Goal: Find specific page/section: Find specific page/section

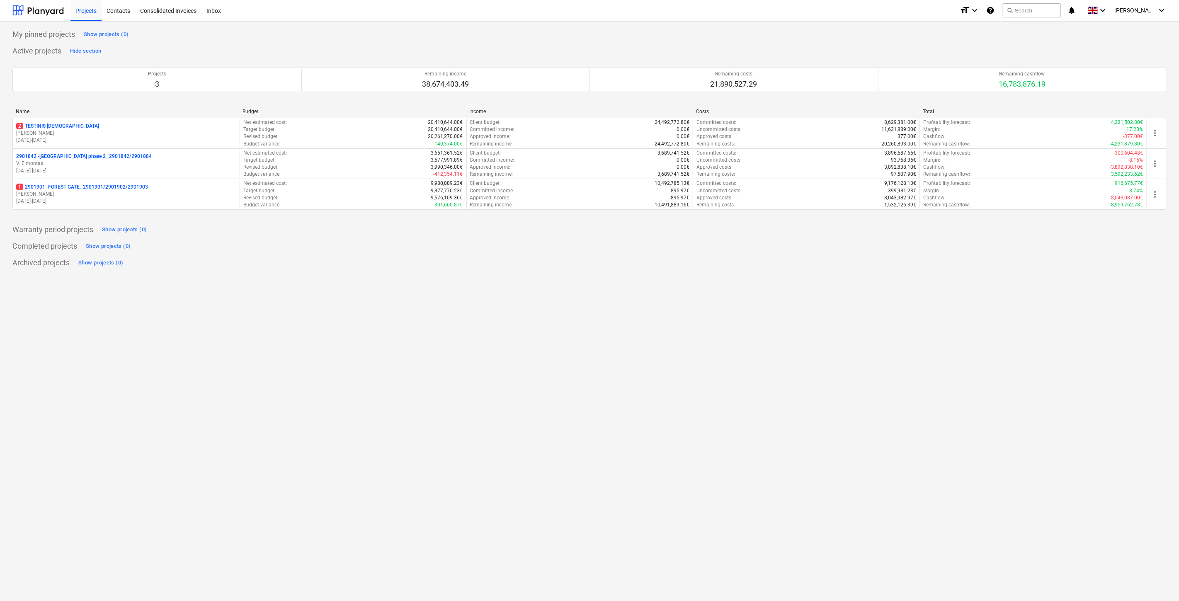
drag, startPoint x: 110, startPoint y: 195, endPoint x: 327, endPoint y: 123, distance: 228.5
click at [109, 195] on p "[PERSON_NAME]" at bounding box center [126, 194] width 220 height 7
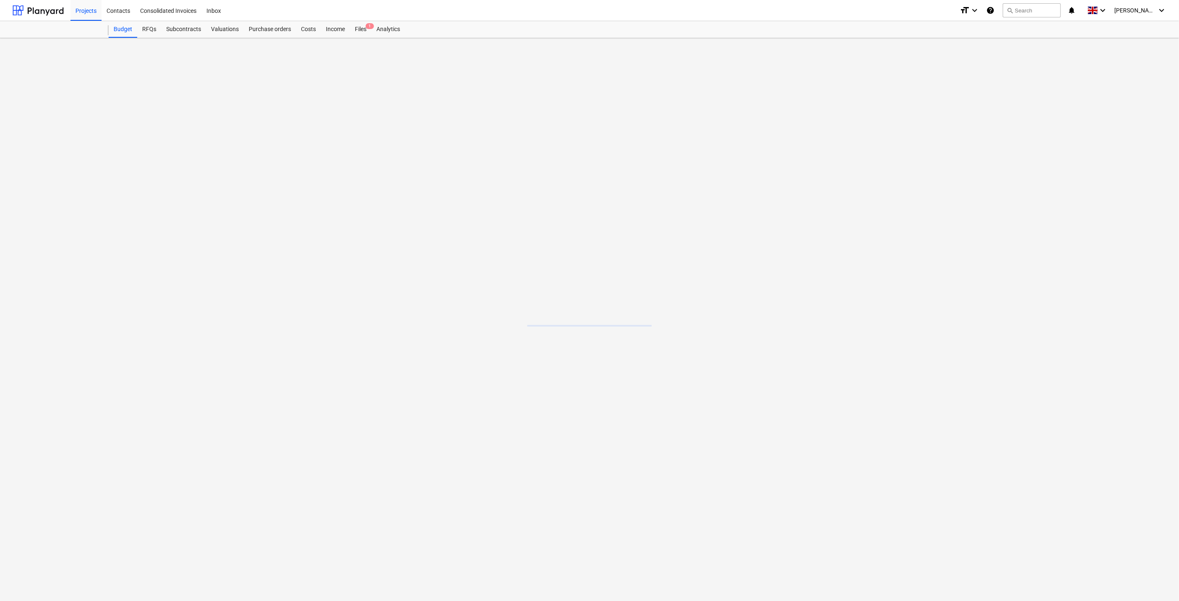
drag, startPoint x: 362, startPoint y: 32, endPoint x: 354, endPoint y: 38, distance: 9.4
click at [362, 32] on div "Files 1" at bounding box center [361, 29] width 22 height 17
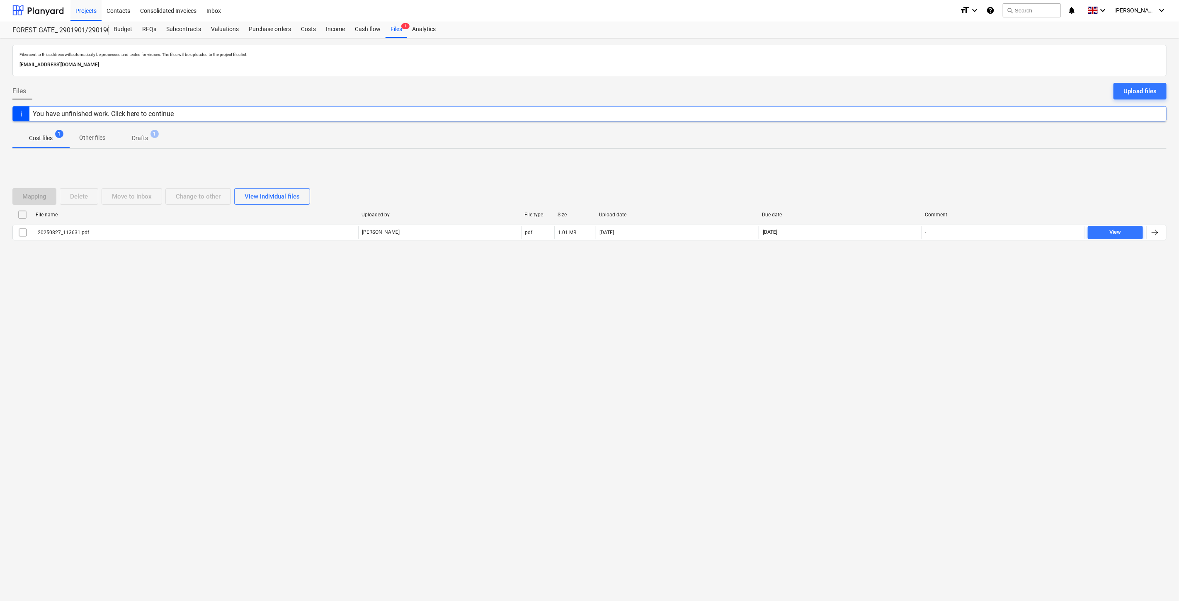
click at [845, 326] on div "Files sent to this address will automatically be processed and tested for virus…" at bounding box center [589, 319] width 1179 height 563
click at [876, 296] on div "Files sent to this address will automatically be processed and tested for virus…" at bounding box center [589, 319] width 1179 height 563
drag, startPoint x: 905, startPoint y: 318, endPoint x: 906, endPoint y: 308, distance: 10.0
click at [905, 317] on div "Files sent to this address will automatically be processed and tested for virus…" at bounding box center [589, 319] width 1179 height 563
click at [909, 296] on div "Files sent to this address will automatically be processed and tested for virus…" at bounding box center [589, 319] width 1179 height 563
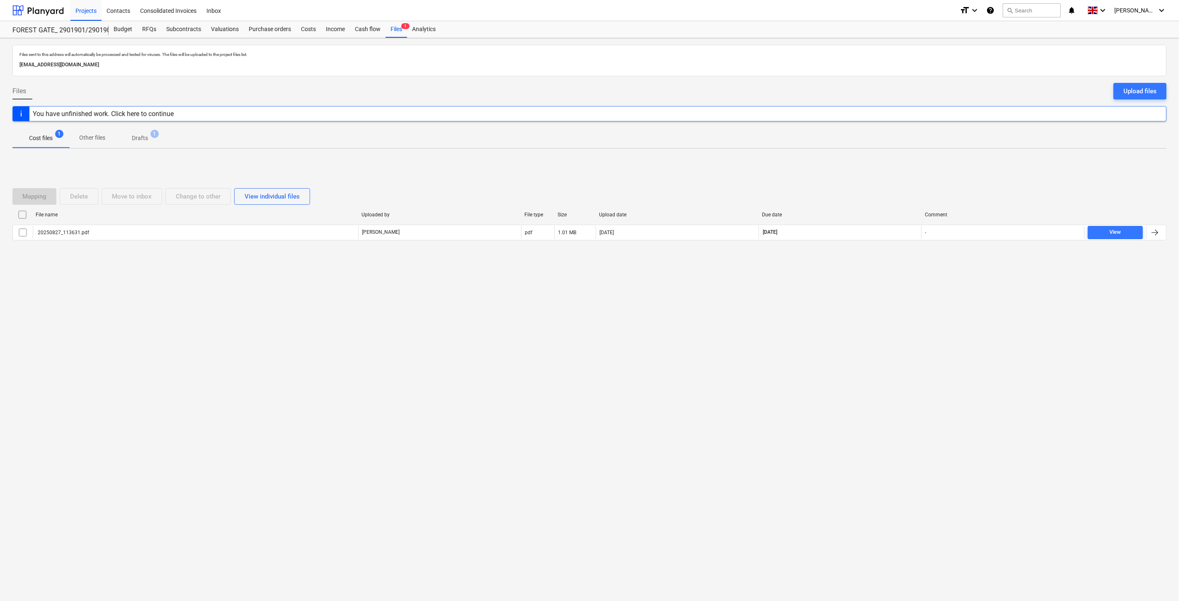
click at [864, 282] on div "Files sent to this address will automatically be processed and tested for virus…" at bounding box center [589, 319] width 1179 height 563
click at [874, 277] on div "Mapping Delete Move to inbox Change to other View individual files File name Up…" at bounding box center [589, 217] width 1154 height 124
drag, startPoint x: 844, startPoint y: 304, endPoint x: 860, endPoint y: 280, distance: 29.0
click at [847, 299] on div "Files sent to this address will automatically be processed and tested for virus…" at bounding box center [589, 319] width 1179 height 563
click at [860, 280] on div "Files sent to this address will automatically be processed and tested for virus…" at bounding box center [589, 319] width 1179 height 563
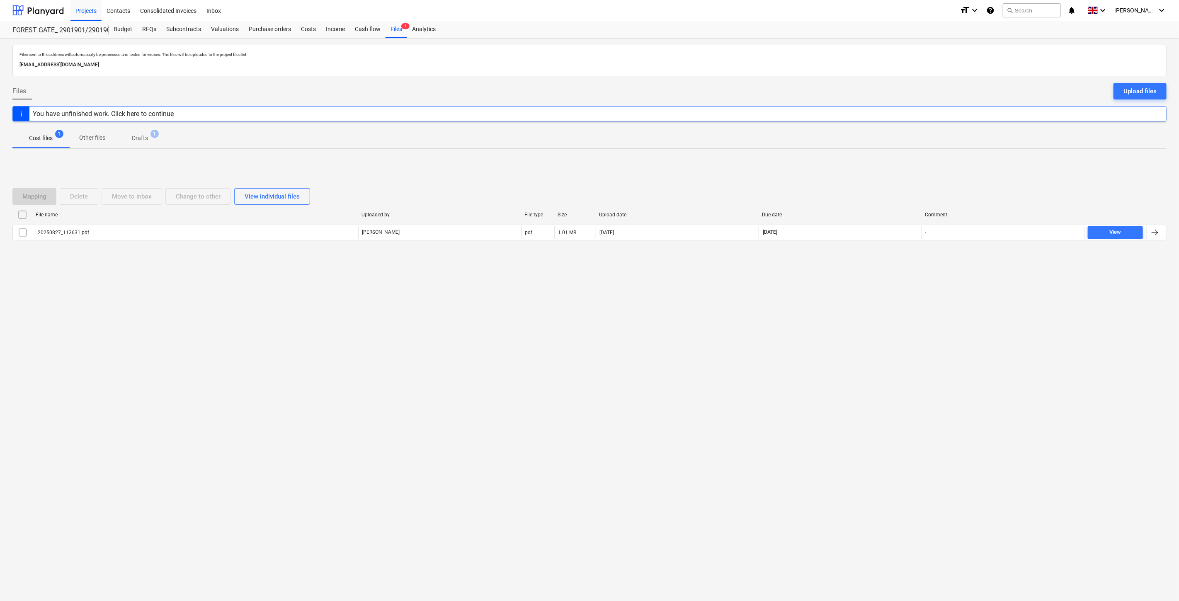
click at [875, 266] on div "Mapping Delete Move to inbox Change to other View individual files File name Up…" at bounding box center [589, 217] width 1154 height 124
click at [882, 260] on div "Mapping Delete Move to inbox Change to other View individual files File name Up…" at bounding box center [589, 217] width 1154 height 124
click at [886, 258] on div "Mapping Delete Move to inbox Change to other View individual files File name Up…" at bounding box center [589, 217] width 1154 height 124
click at [908, 242] on div "File name Uploaded by File type Size Upload date Due date Comment 20250827_1136…" at bounding box center [589, 226] width 1154 height 36
click at [53, 8] on div at bounding box center [37, 10] width 51 height 21
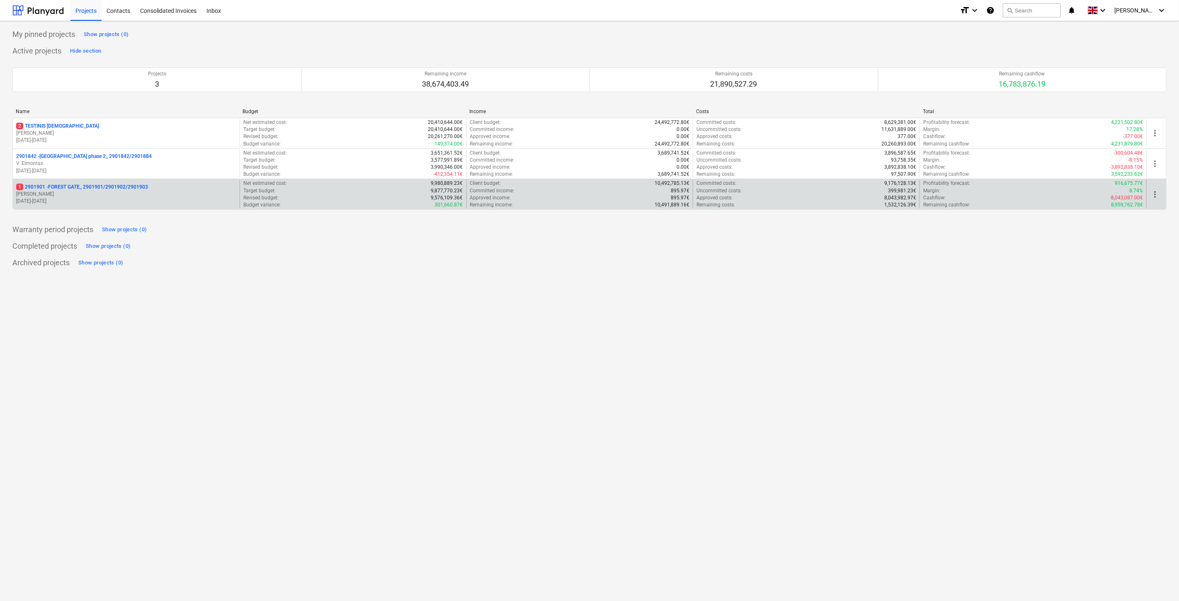
click at [70, 187] on p "1 2901901 - FOREST GATE_ 2901901/2901902/2901903" at bounding box center [82, 187] width 132 height 7
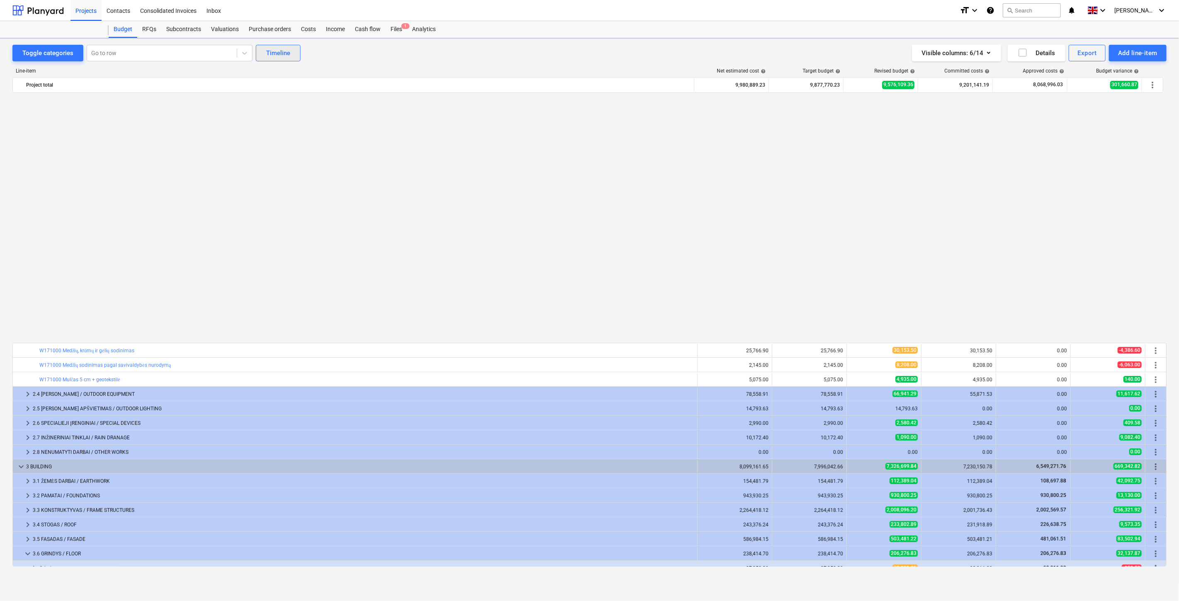
scroll to position [537, 0]
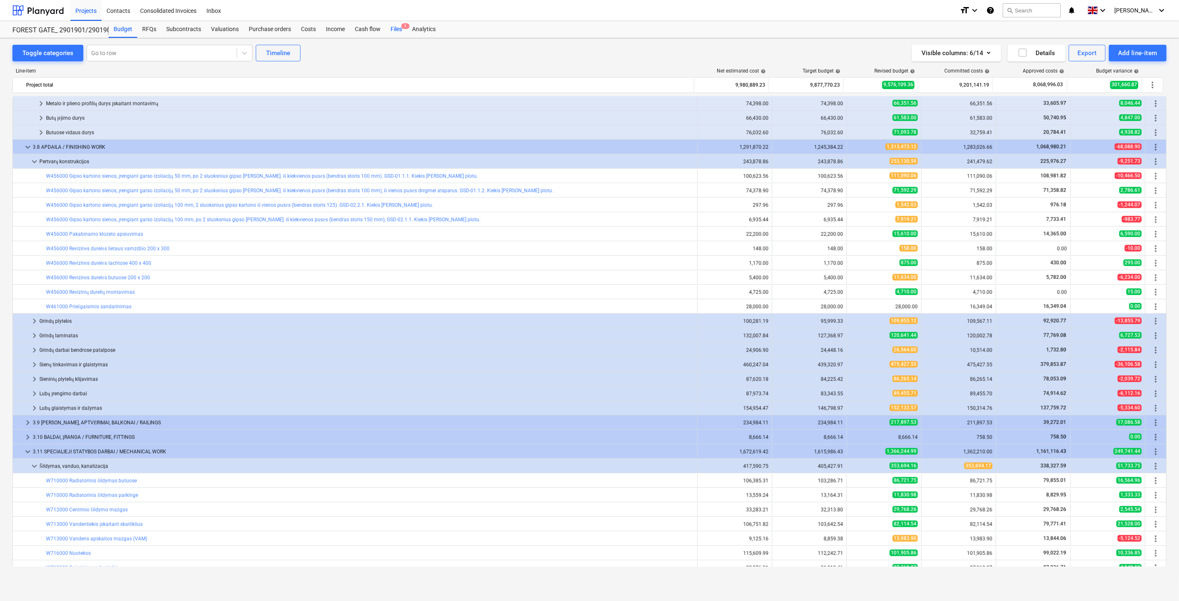
click at [401, 28] on span "1" at bounding box center [405, 26] width 8 height 6
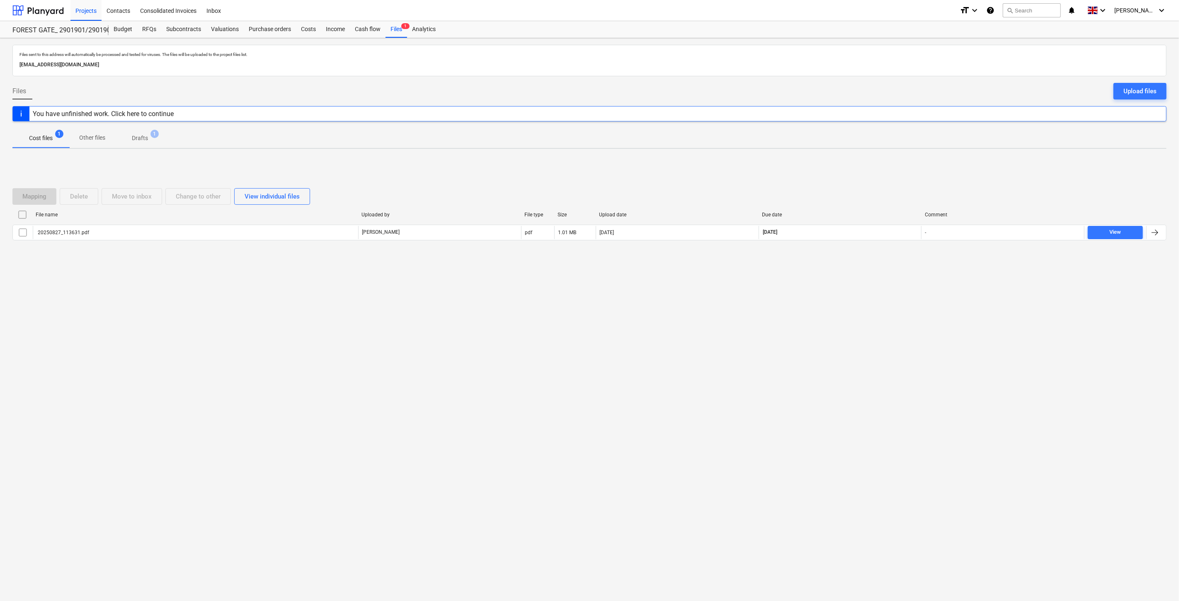
click at [869, 314] on div "Files sent to this address will automatically be processed and tested for virus…" at bounding box center [589, 319] width 1179 height 563
click at [898, 275] on div "Mapping Delete Move to inbox Change to other View individual files File name Up…" at bounding box center [589, 217] width 1154 height 124
click at [855, 367] on div "Files sent to this address will automatically be processed and tested for virus…" at bounding box center [589, 319] width 1179 height 563
click at [859, 359] on div "Files sent to this address will automatically be processed and tested for virus…" at bounding box center [589, 319] width 1179 height 563
click at [846, 366] on div "Files sent to this address will automatically be processed and tested for virus…" at bounding box center [589, 319] width 1179 height 563
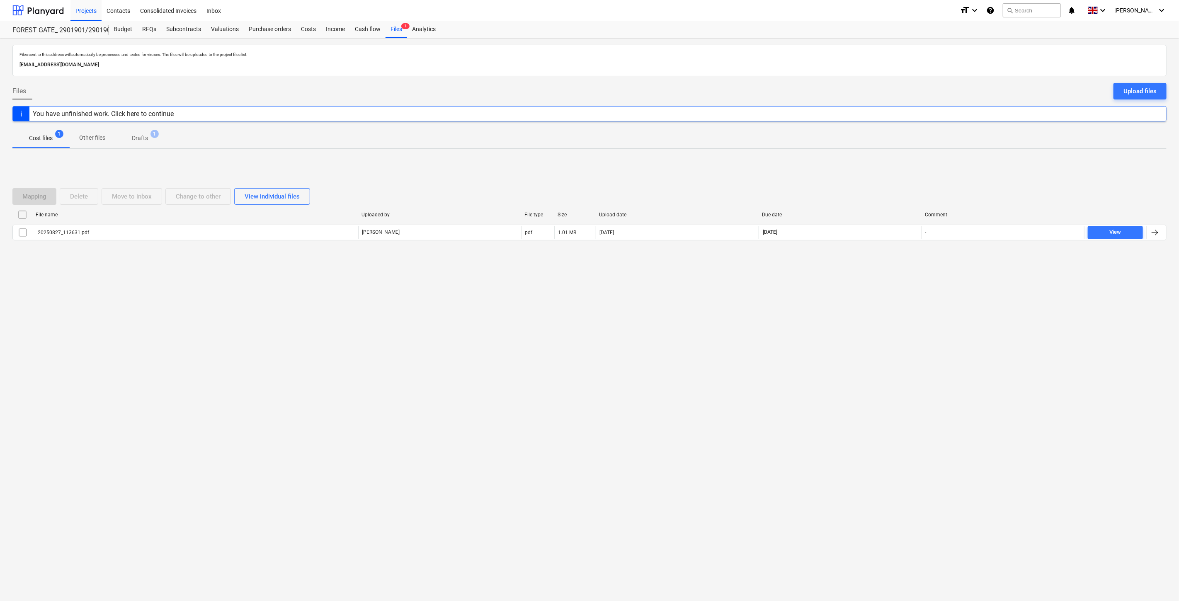
click at [868, 351] on div "Files sent to this address will automatically be processed and tested for virus…" at bounding box center [589, 319] width 1179 height 563
